Goal: Check status: Check status

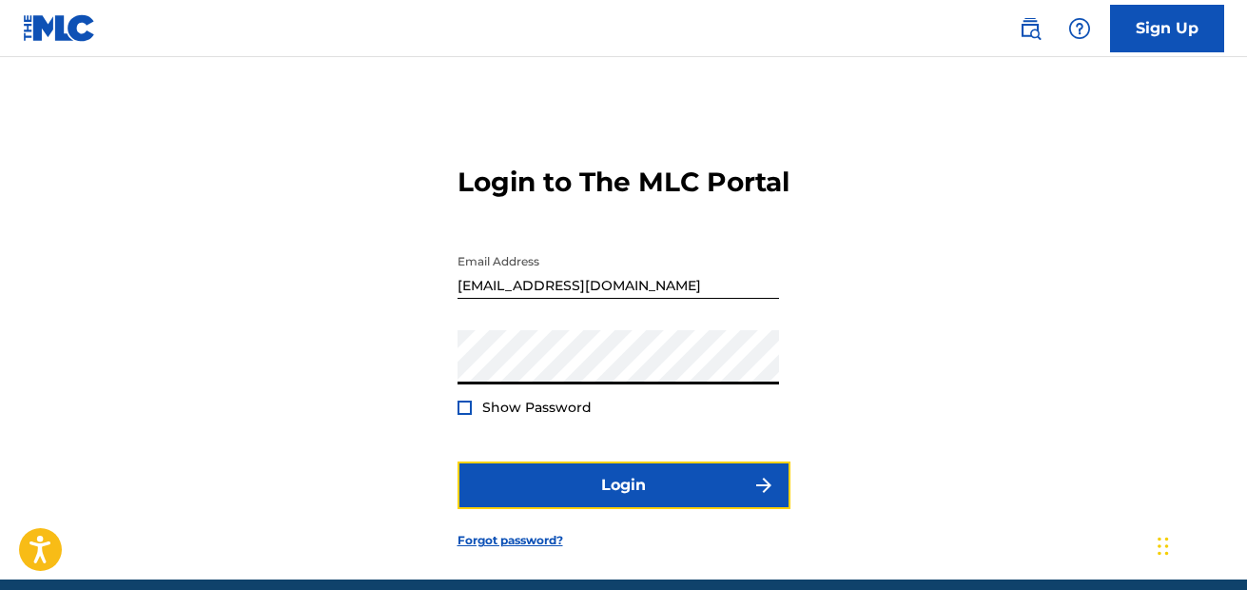
click at [566, 478] on button "Login" at bounding box center [624, 485] width 333 height 48
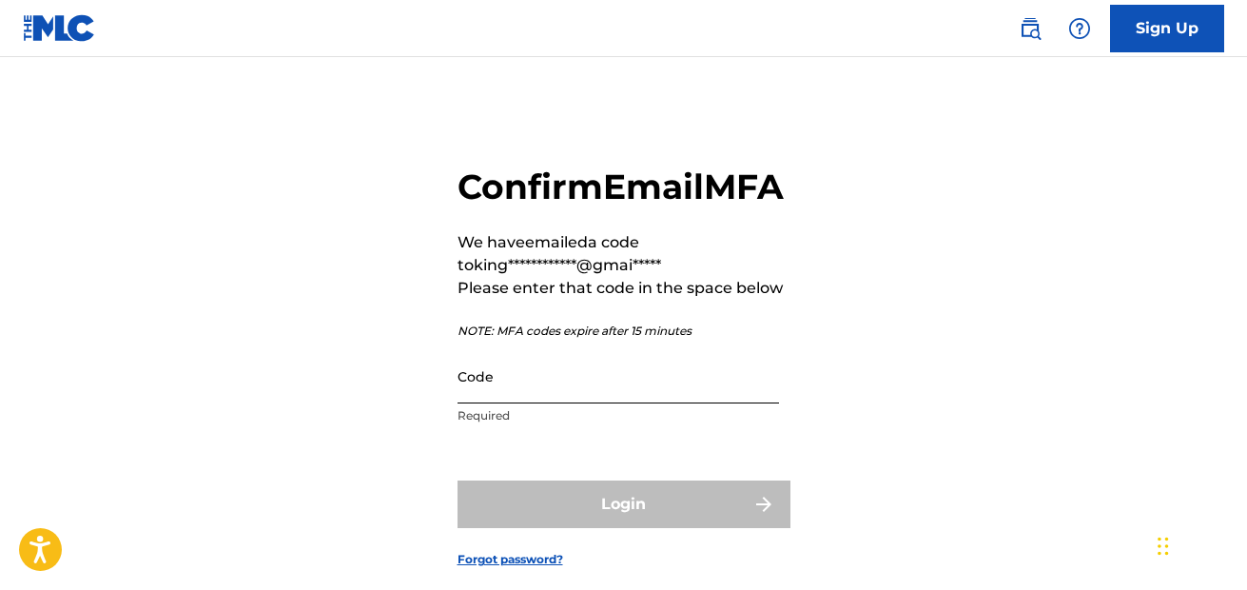
click at [541, 403] on input "Code" at bounding box center [619, 376] width 322 height 54
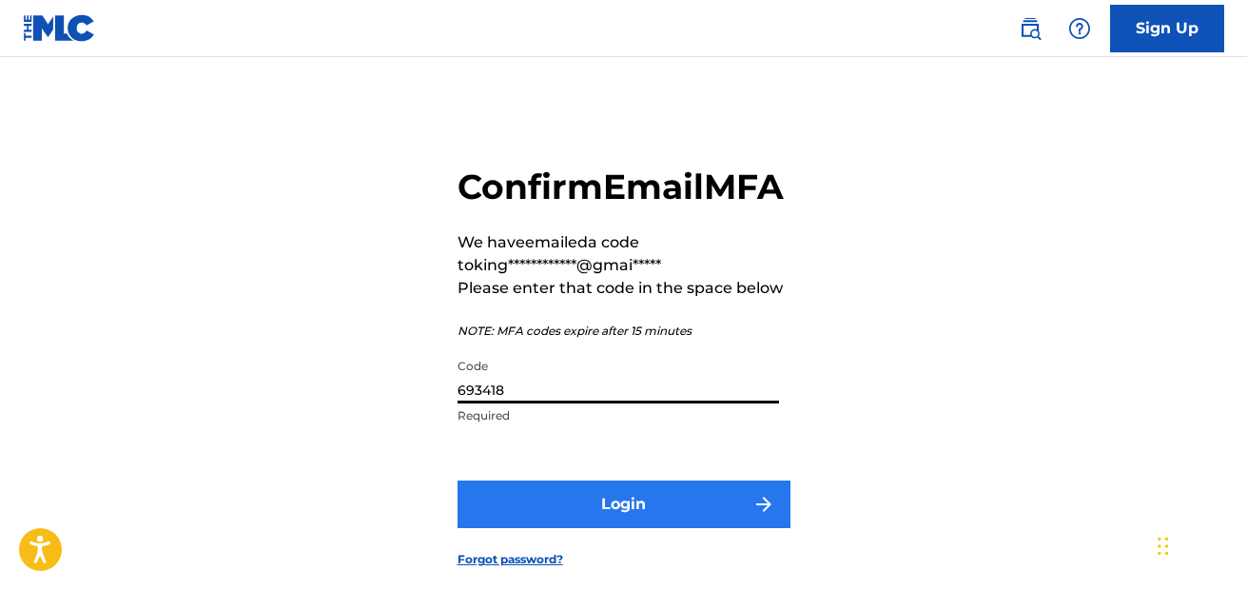
type input "693418"
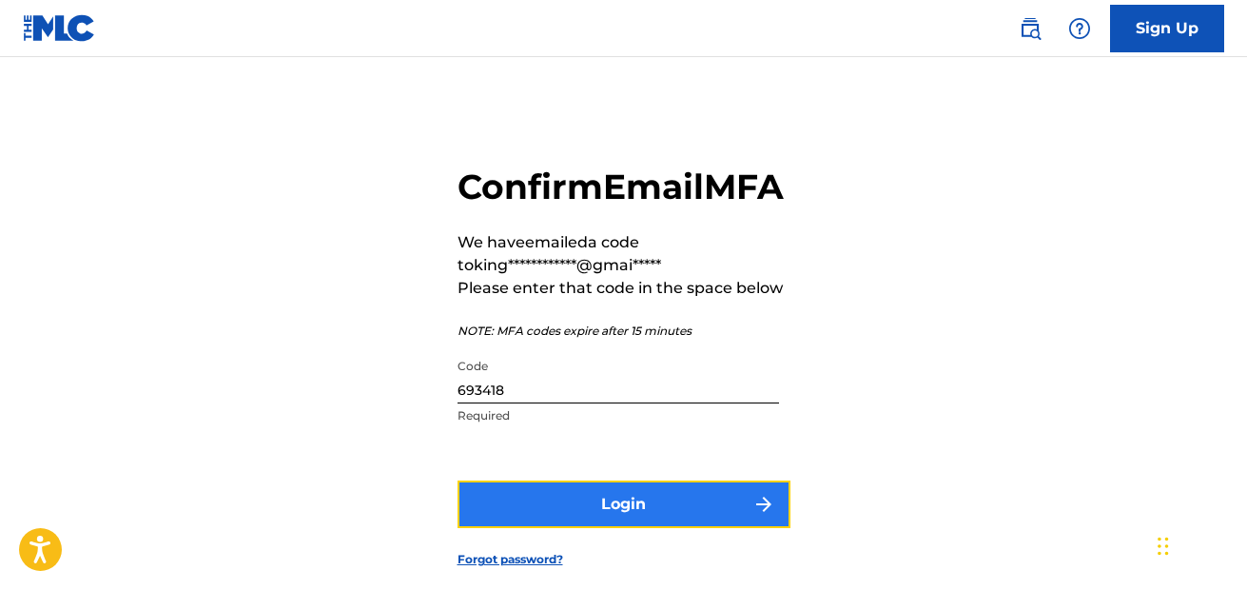
click at [565, 528] on button "Login" at bounding box center [624, 504] width 333 height 48
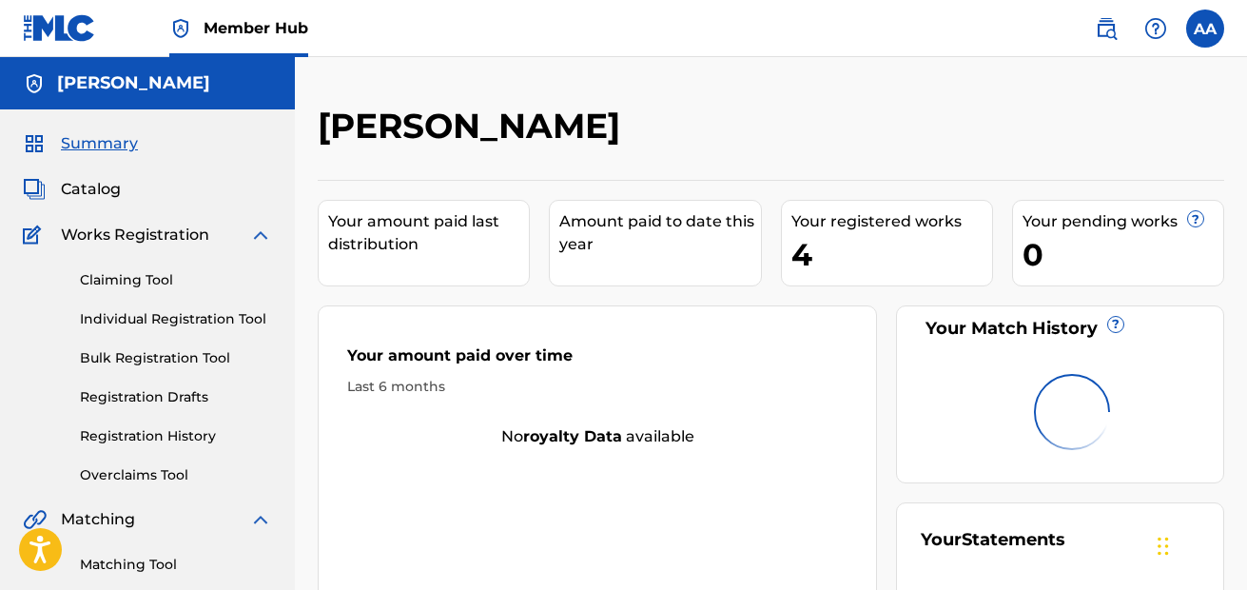
click at [452, 376] on div "Your amount paid over time" at bounding box center [597, 360] width 500 height 32
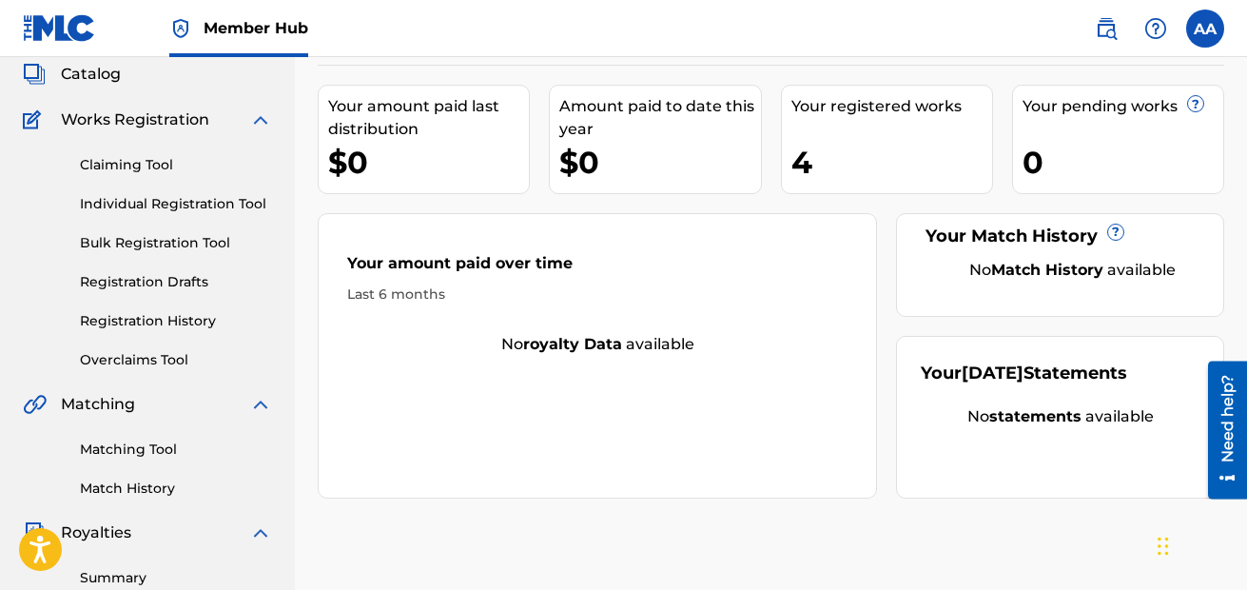
scroll to position [174, 0]
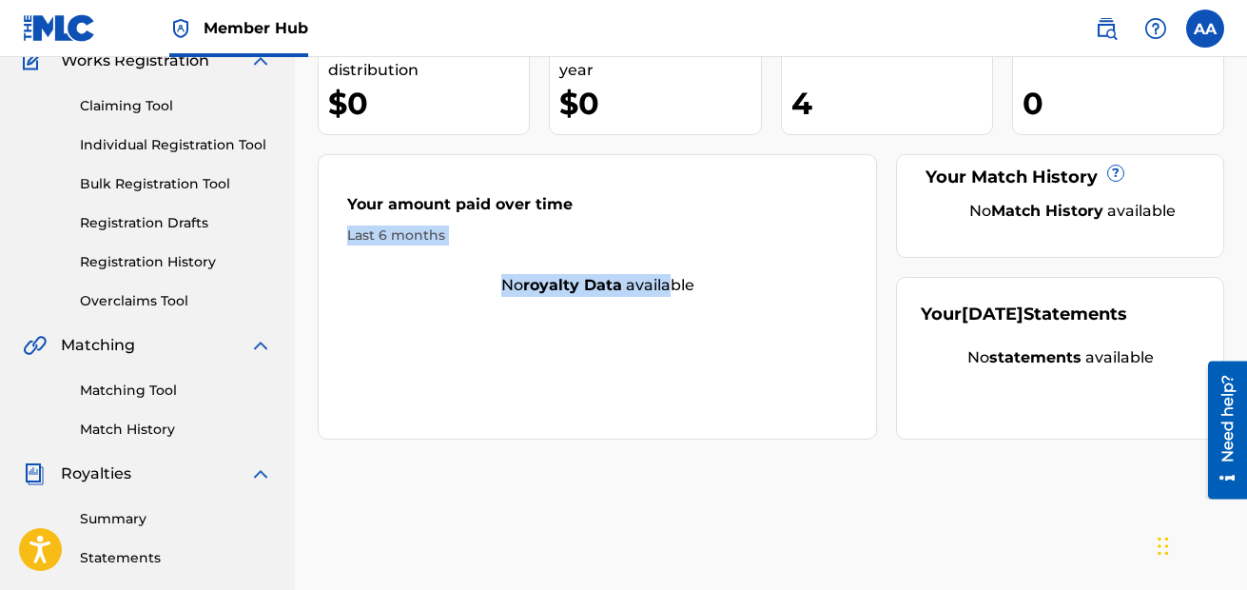
drag, startPoint x: 672, startPoint y: 372, endPoint x: 617, endPoint y: 217, distance: 164.6
click at [617, 217] on div "Your amount paid over time Last 6 months No royalty data available" at bounding box center [597, 296] width 559 height 285
drag, startPoint x: 617, startPoint y: 217, endPoint x: 798, endPoint y: 244, distance: 182.7
click at [798, 244] on div "Last 6 months" at bounding box center [597, 235] width 500 height 20
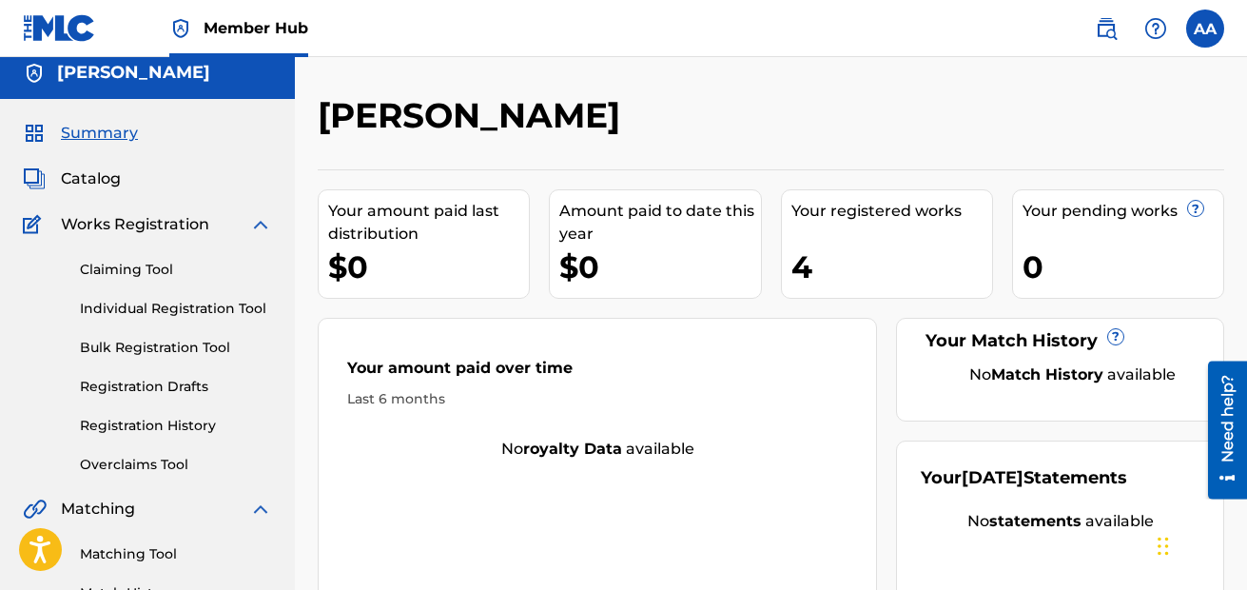
scroll to position [16, 0]
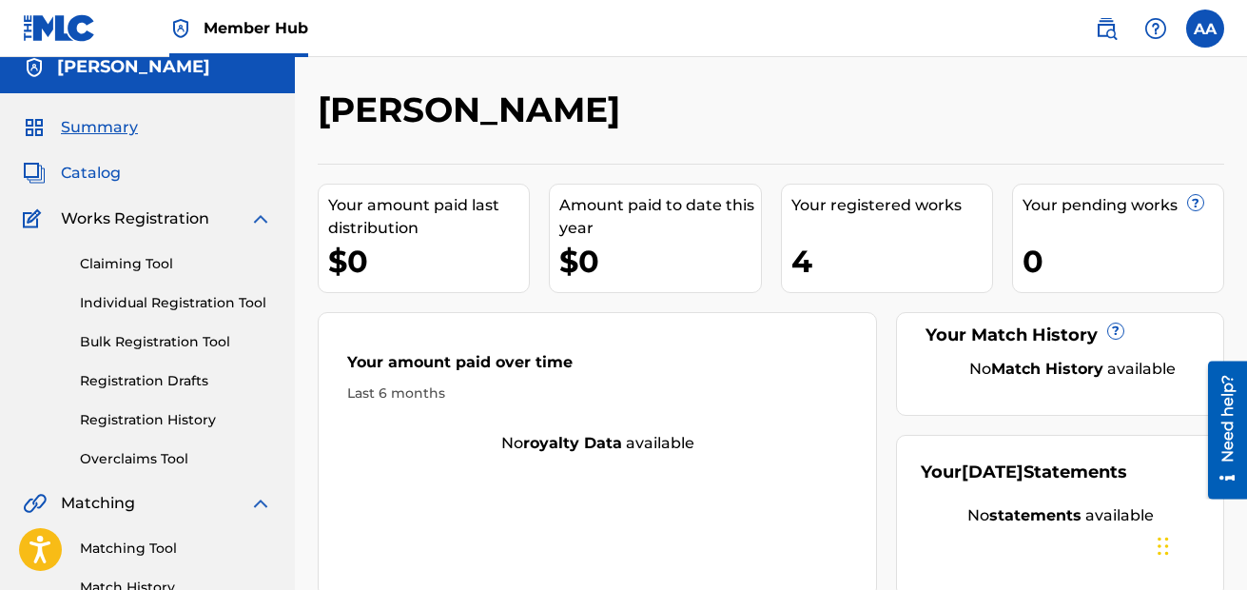
click at [96, 167] on span "Catalog" at bounding box center [91, 173] width 60 height 23
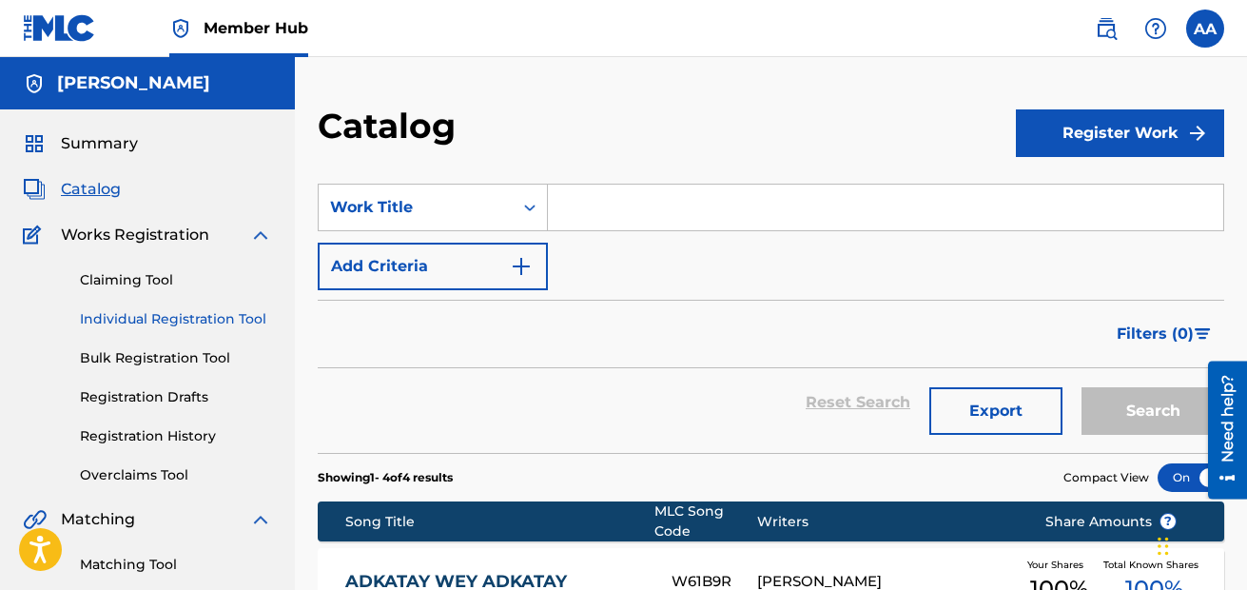
click at [144, 322] on link "Individual Registration Tool" at bounding box center [176, 319] width 192 height 20
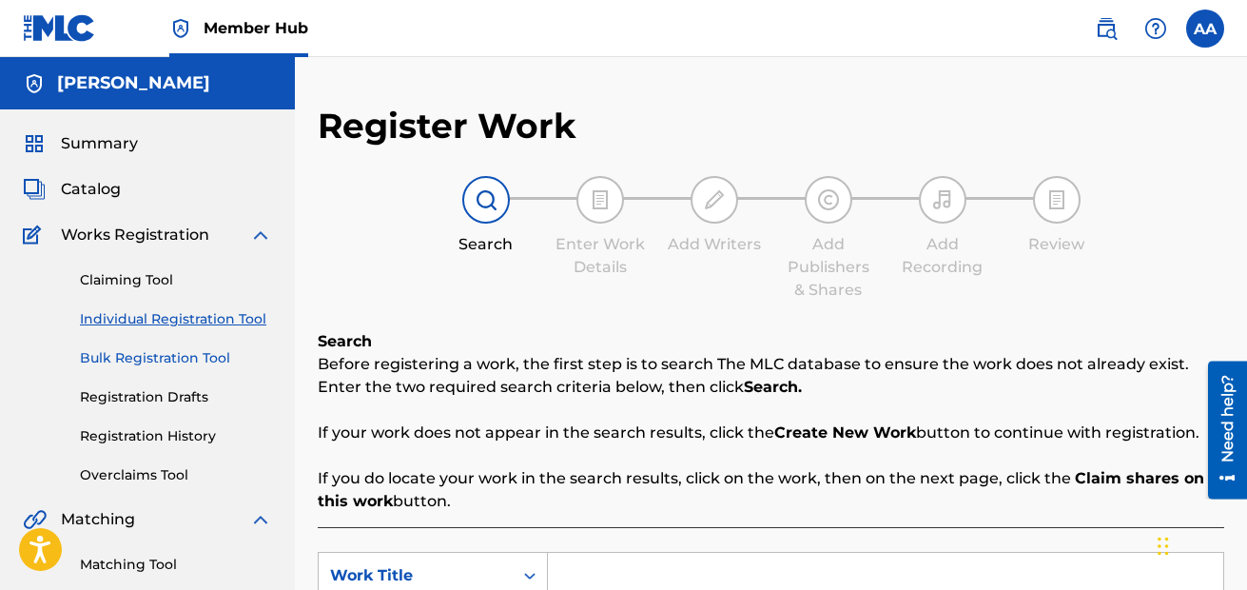
click at [212, 360] on link "Bulk Registration Tool" at bounding box center [176, 358] width 192 height 20
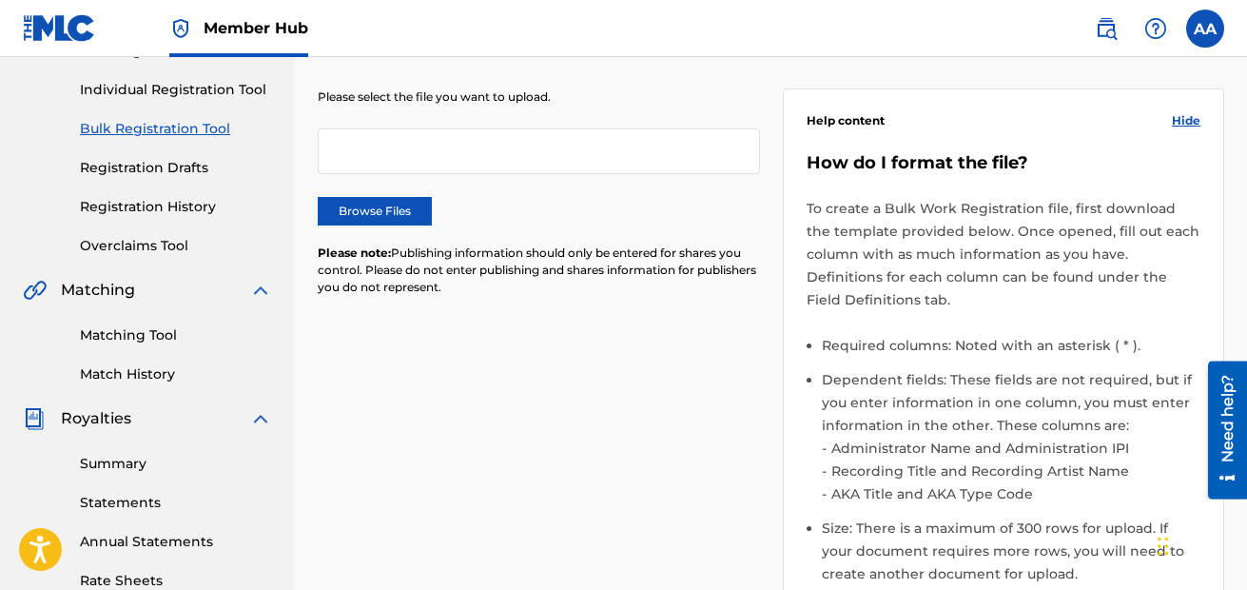
scroll to position [230, 0]
click at [430, 141] on div at bounding box center [539, 150] width 442 height 46
click at [190, 200] on link "Registration History" at bounding box center [176, 206] width 192 height 20
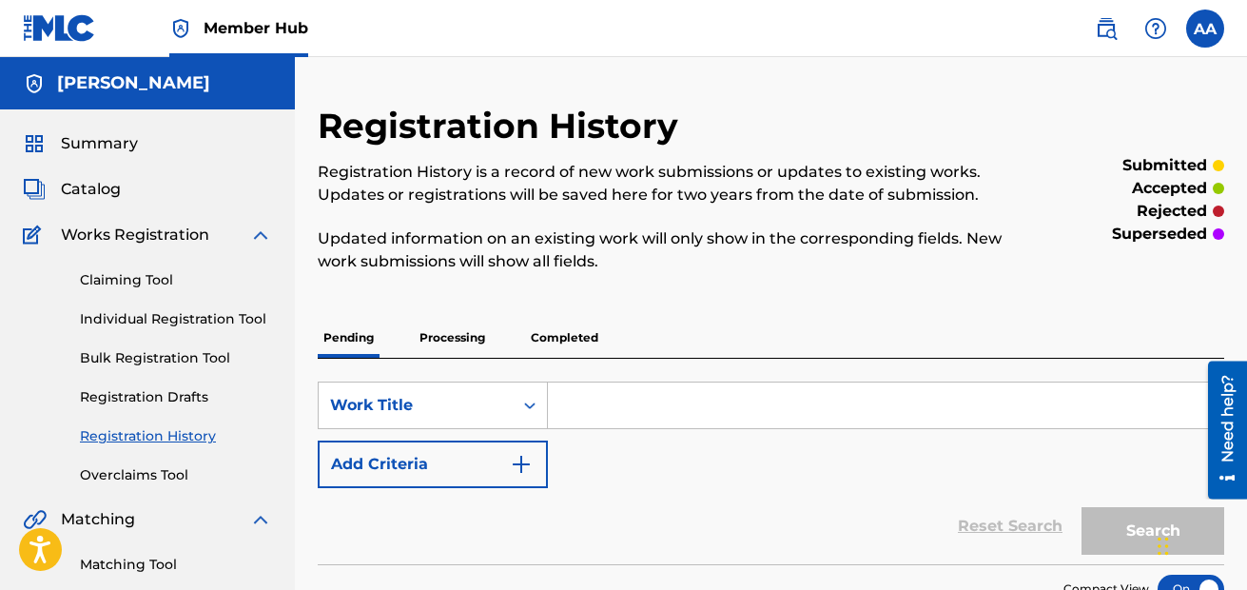
click at [466, 335] on p "Processing" at bounding box center [452, 338] width 77 height 40
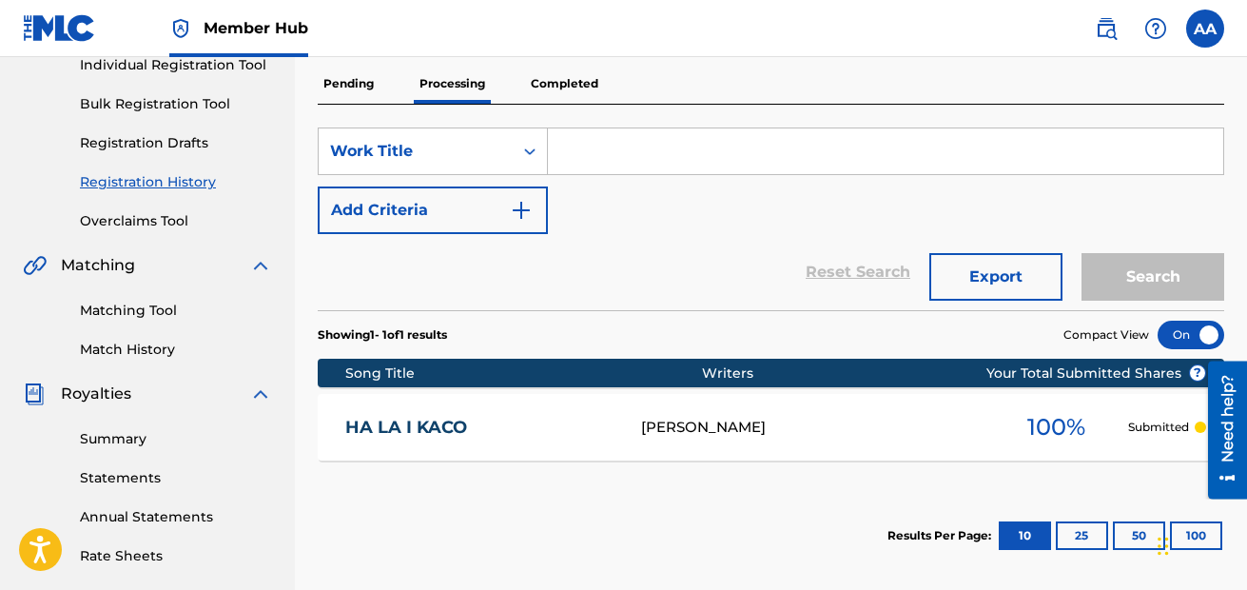
scroll to position [255, 0]
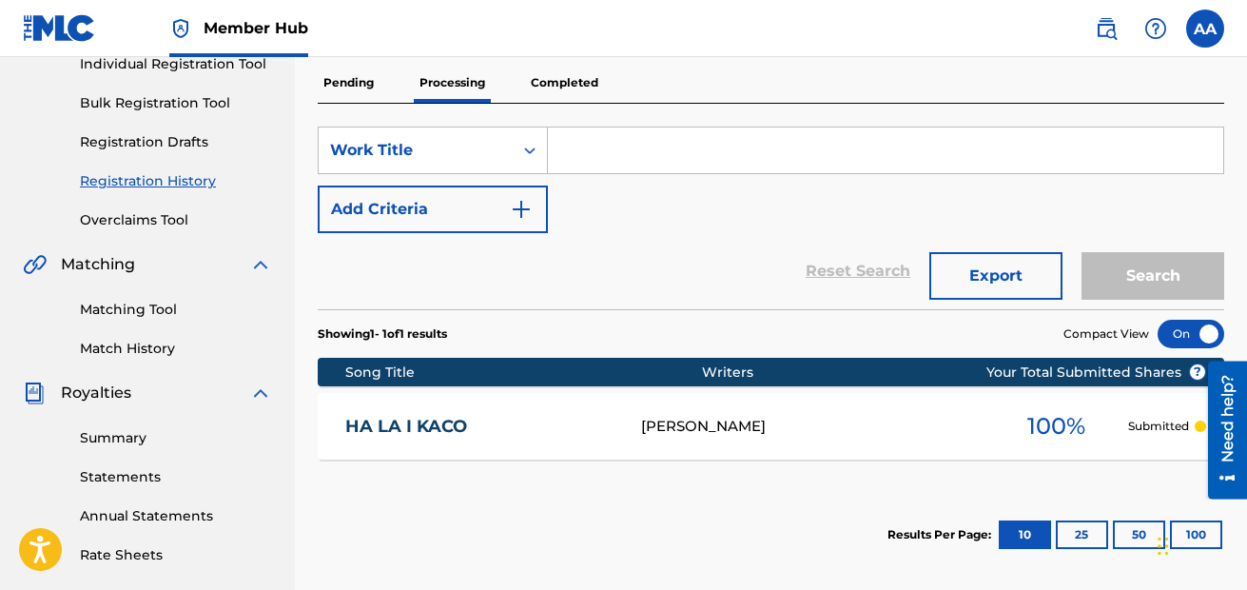
click at [1128, 430] on p "Submitted" at bounding box center [1158, 426] width 61 height 17
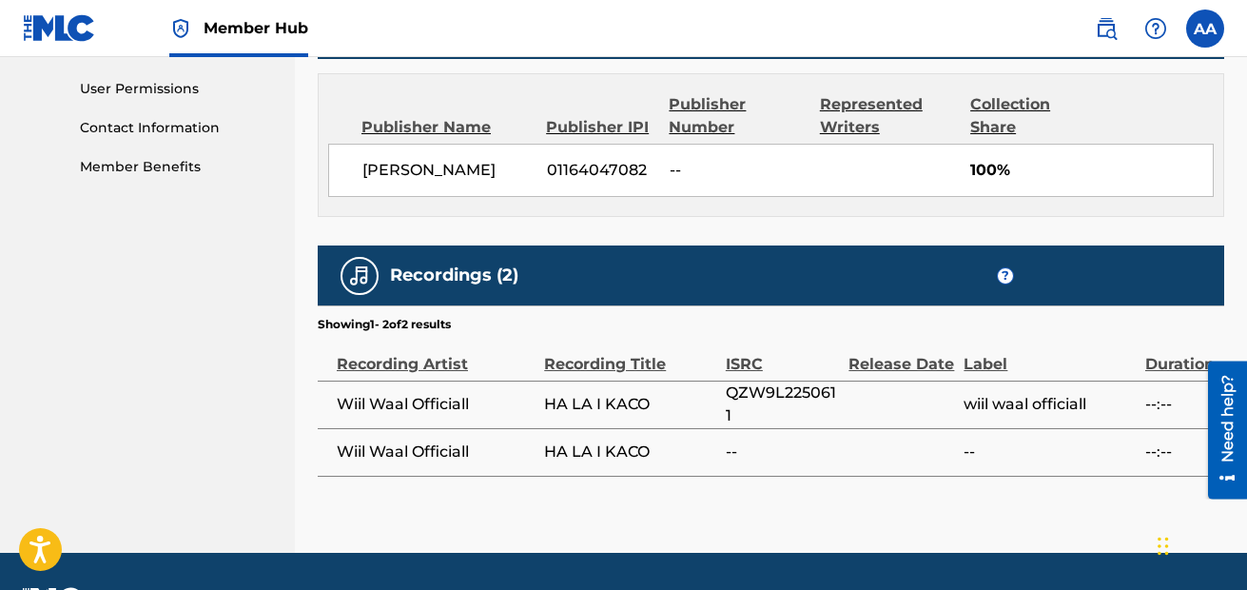
scroll to position [943, 0]
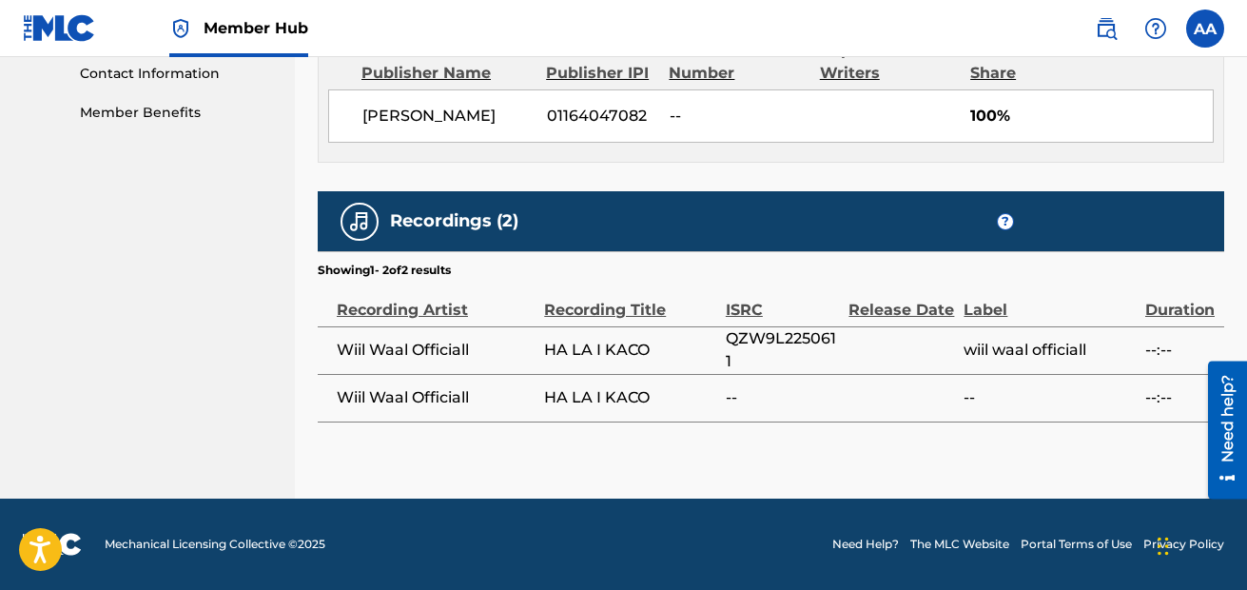
drag, startPoint x: 649, startPoint y: 355, endPoint x: 543, endPoint y: 355, distance: 105.6
click at [543, 355] on tr "Wiil Waal Officiall HA LA I KACO QZW9L2250611 wiil waal officiall --:--" at bounding box center [771, 350] width 906 height 48
copy tr "HA LA I KACO"
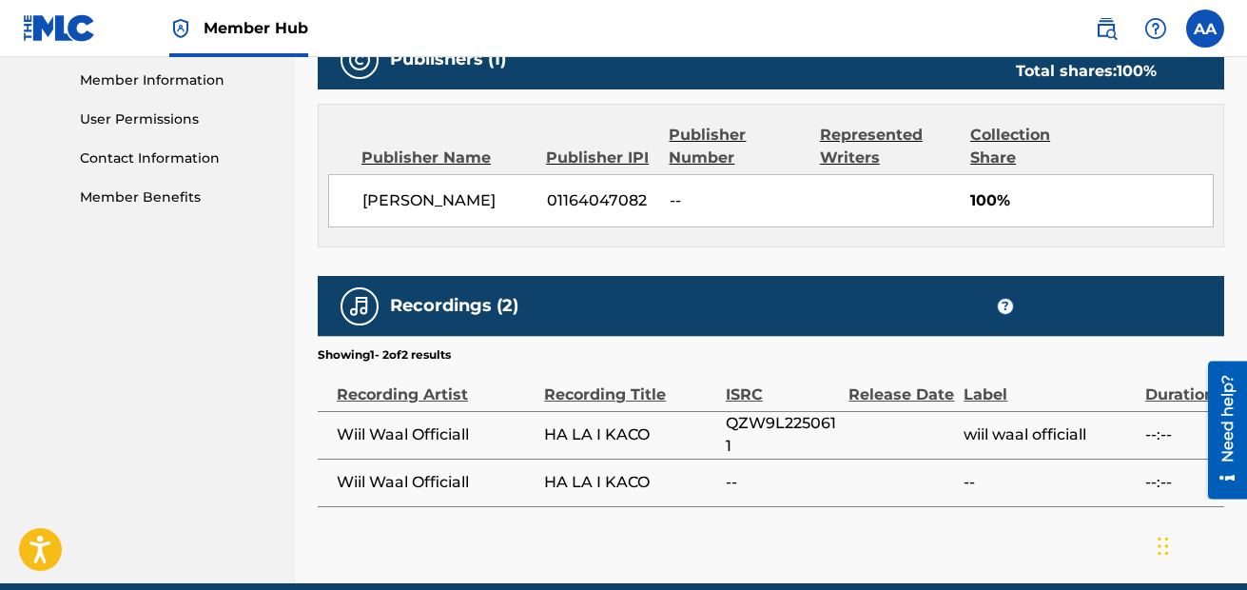
scroll to position [859, 0]
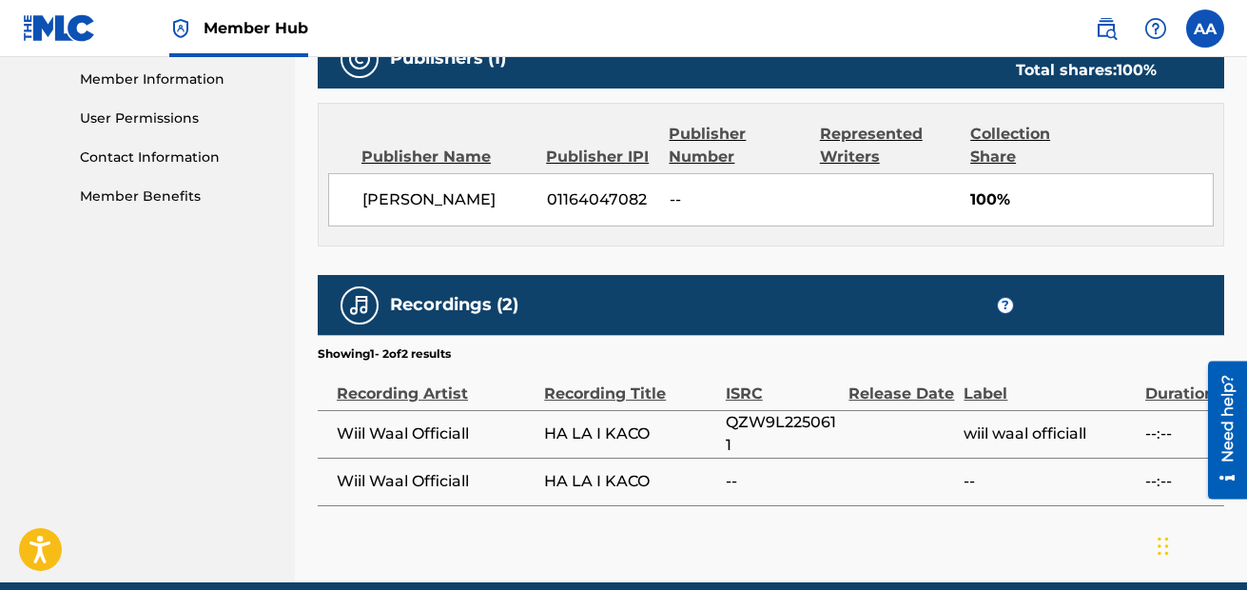
click at [784, 438] on span "QZW9L2250611" at bounding box center [783, 434] width 114 height 46
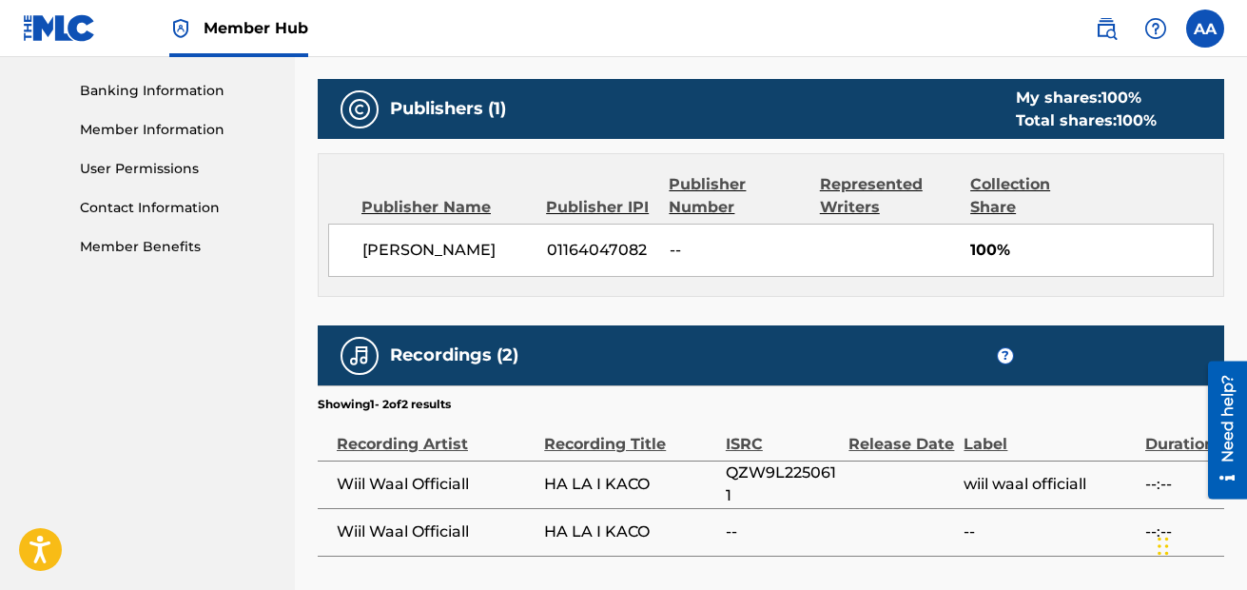
scroll to position [744, 0]
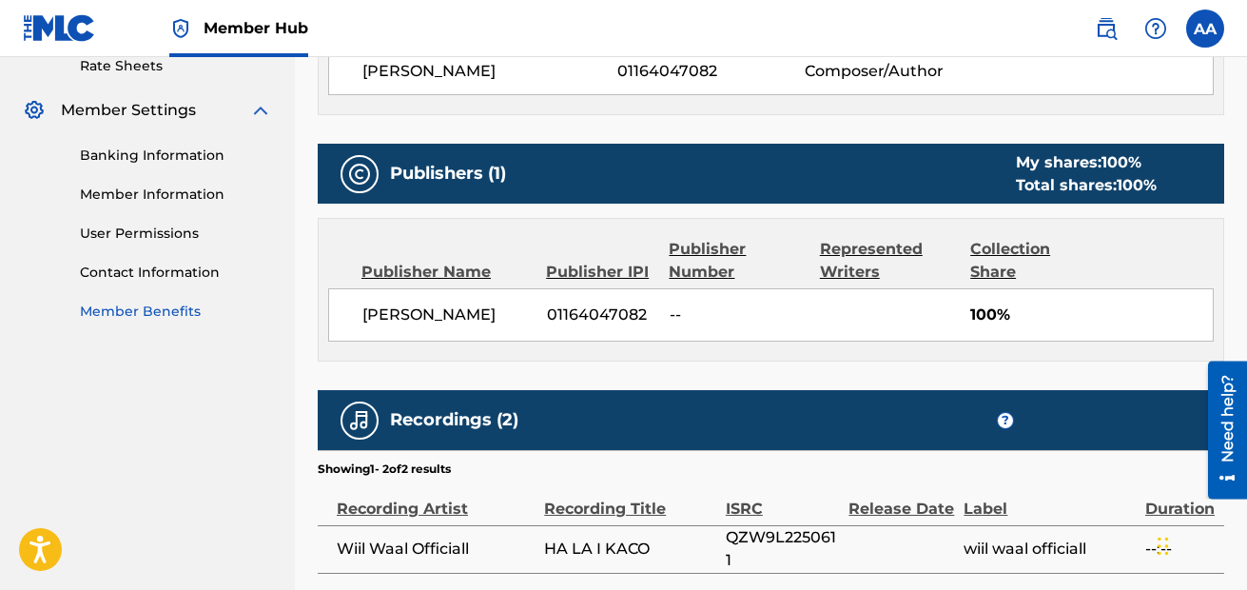
click at [167, 318] on link "Member Benefits" at bounding box center [176, 312] width 192 height 20
